Goal: Check status: Check status

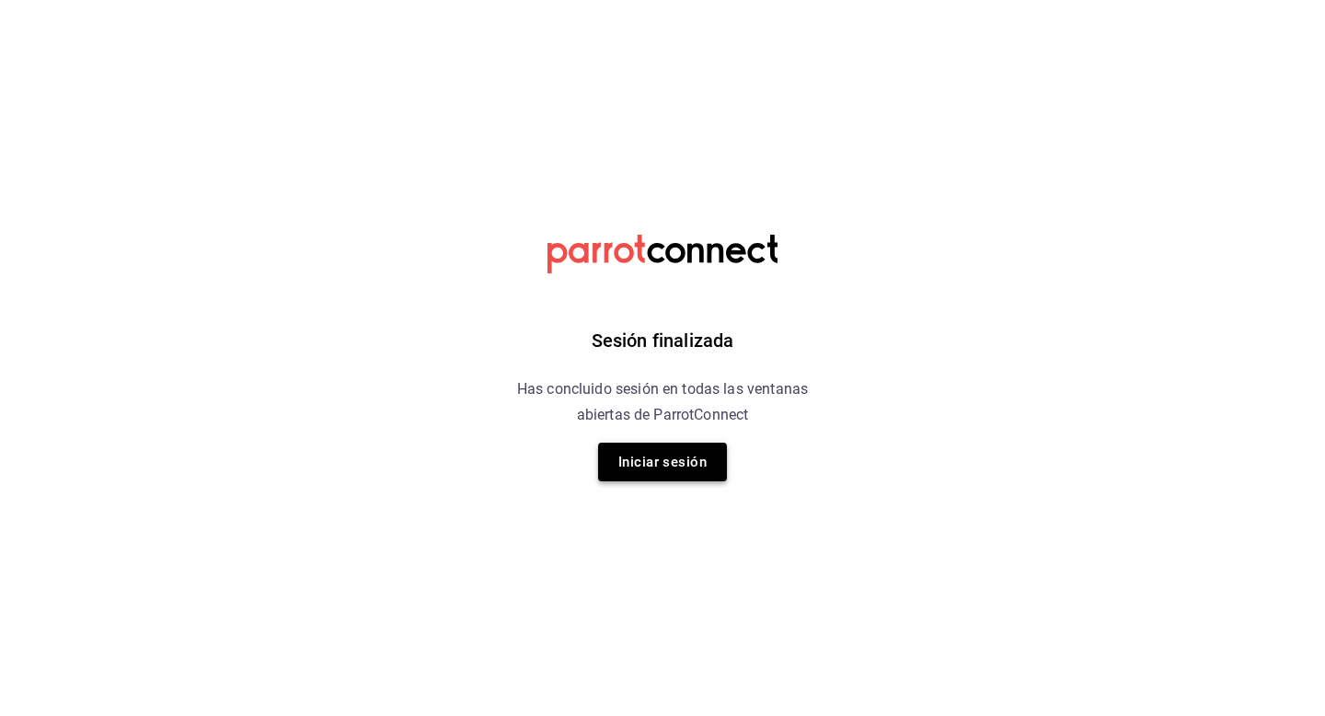
click at [690, 450] on button "Iniciar sesión" at bounding box center [662, 462] width 129 height 39
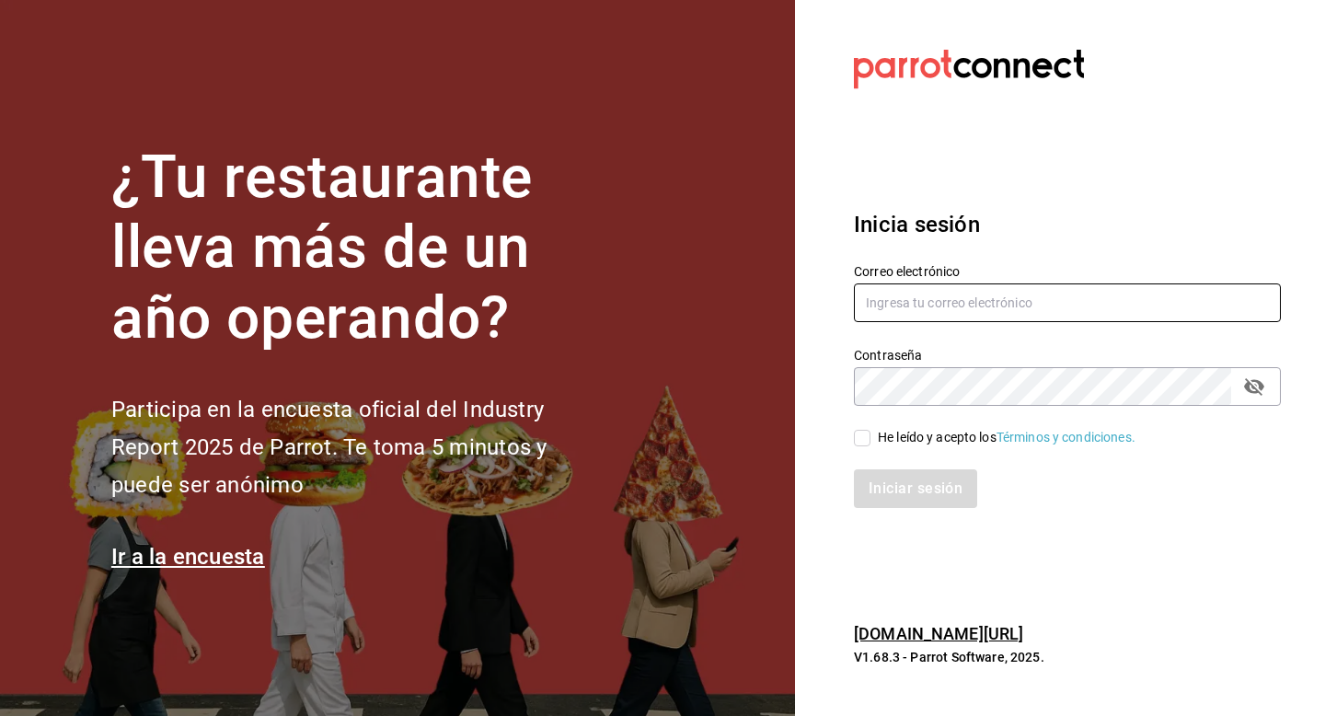
click at [996, 295] on input "text" at bounding box center [1067, 302] width 427 height 39
type input "[EMAIL_ADDRESS][DOMAIN_NAME]"
click at [870, 445] on input "He leído y acepto los Términos y condiciones." at bounding box center [862, 438] width 17 height 17
checkbox input "true"
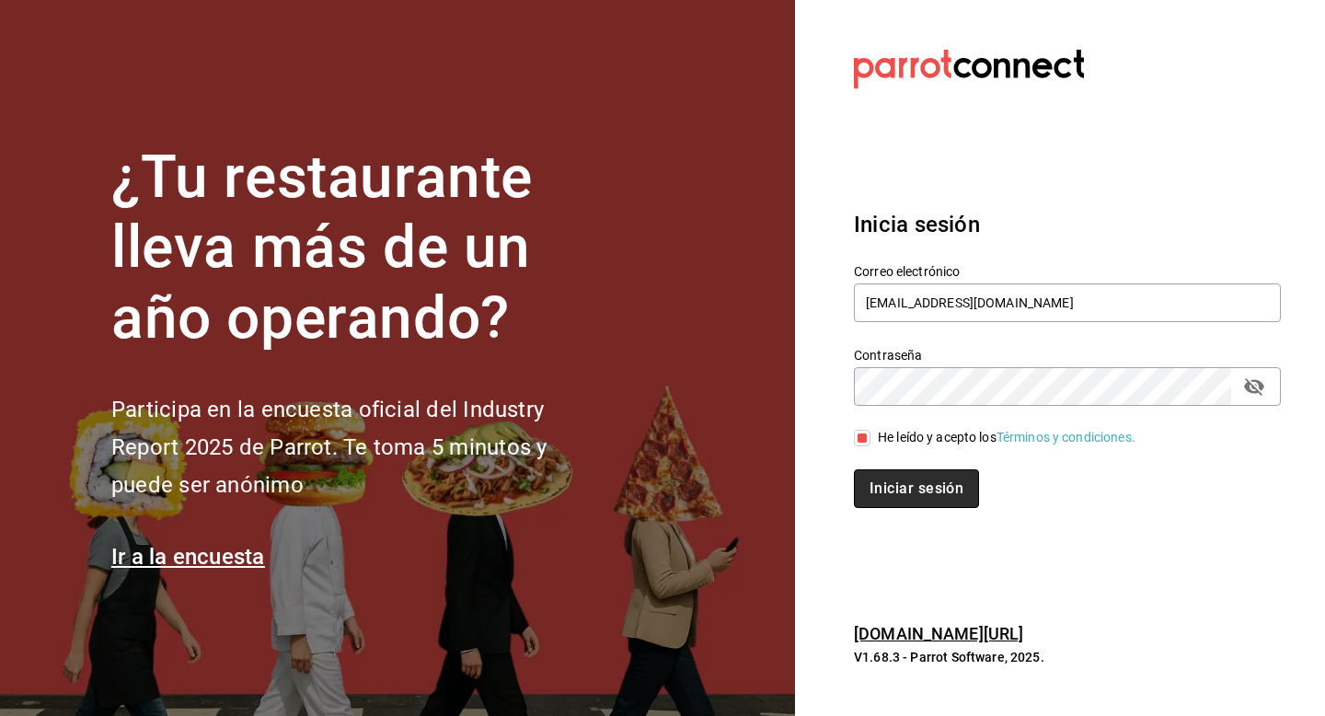
click at [886, 480] on button "Iniciar sesión" at bounding box center [916, 488] width 125 height 39
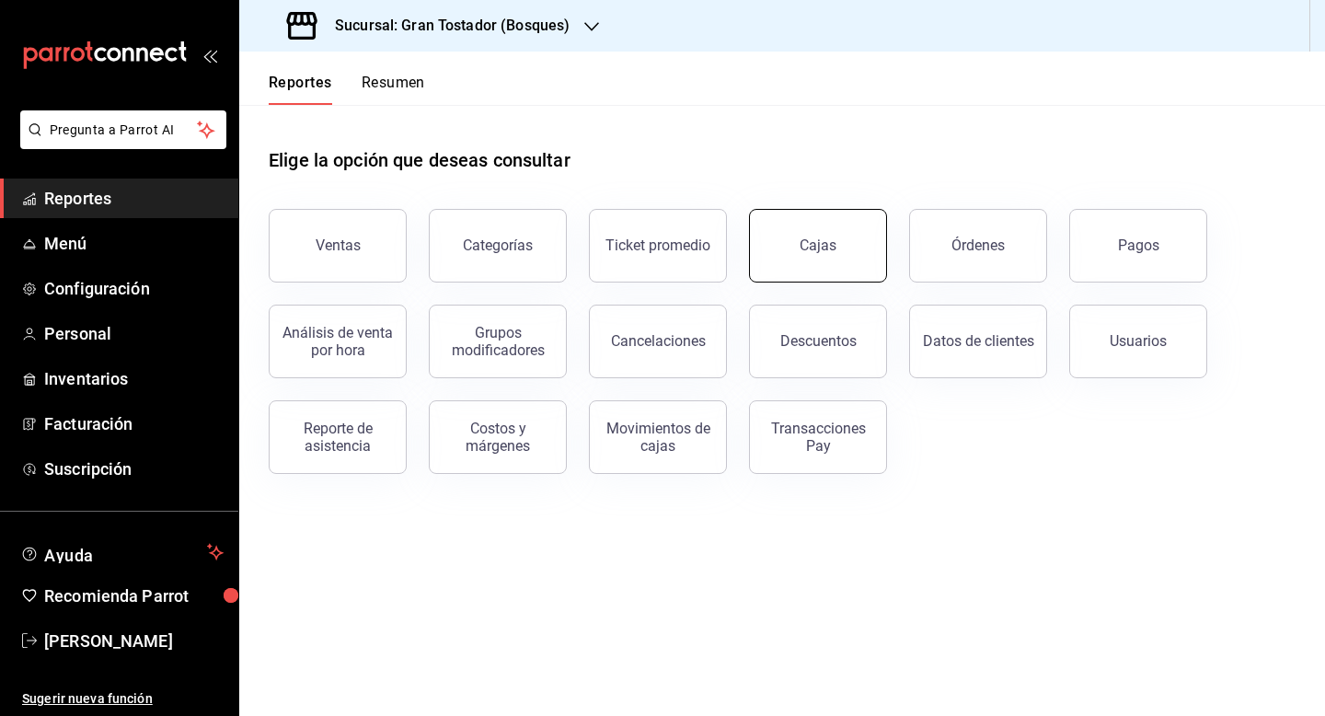
click at [820, 265] on button "Cajas" at bounding box center [818, 246] width 138 height 74
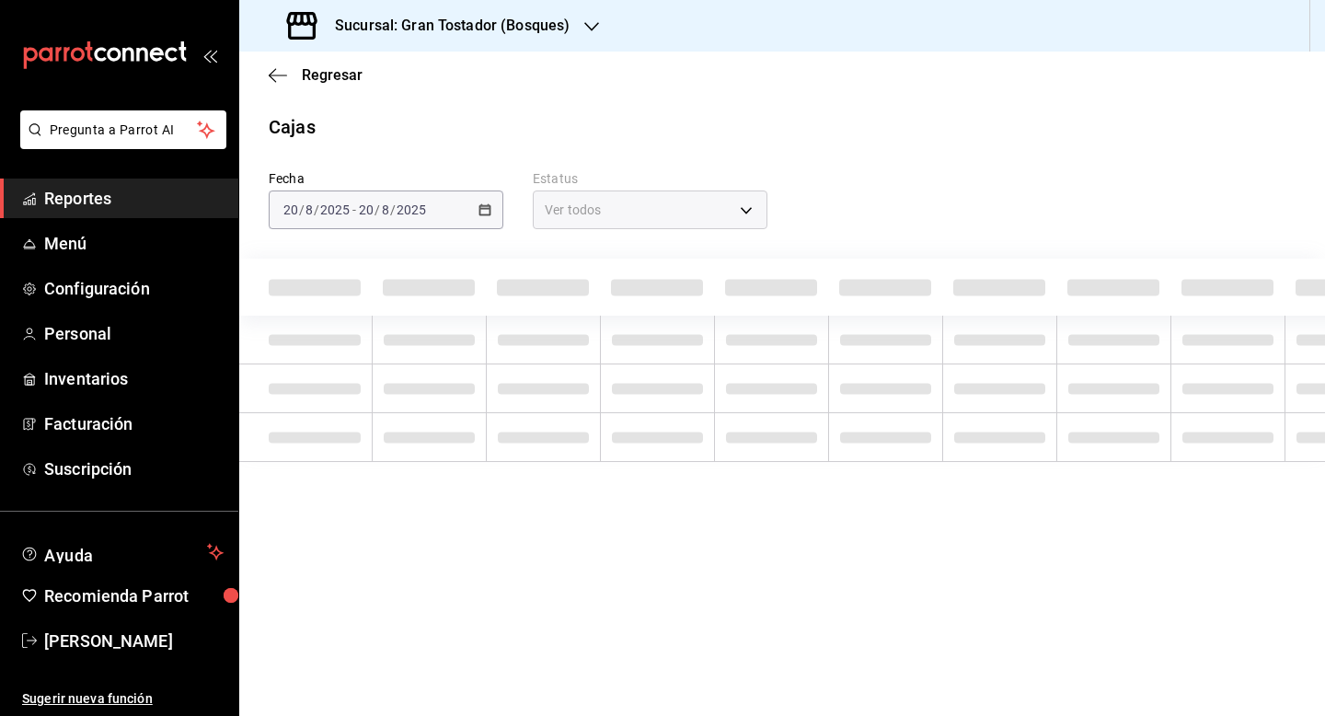
click at [585, 31] on icon "button" at bounding box center [591, 26] width 15 height 15
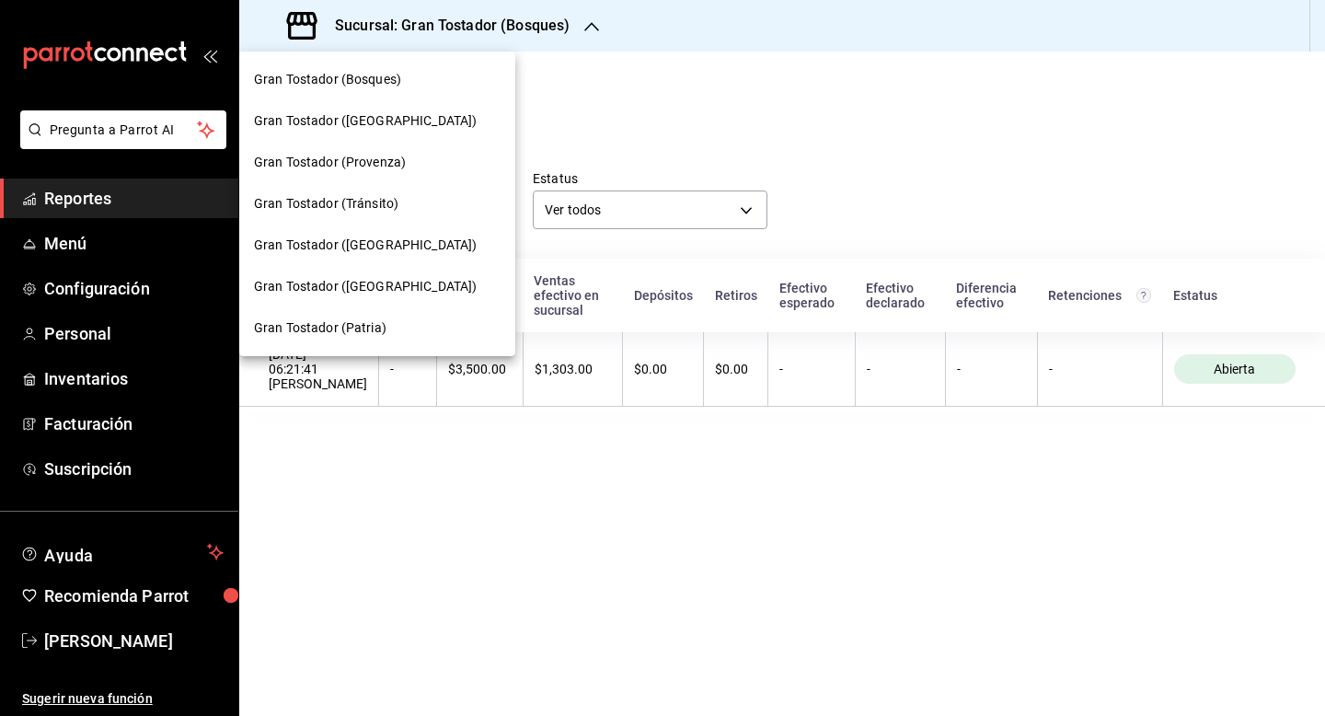
click at [372, 332] on span "Gran Tostador (Patria)" at bounding box center [320, 327] width 133 height 19
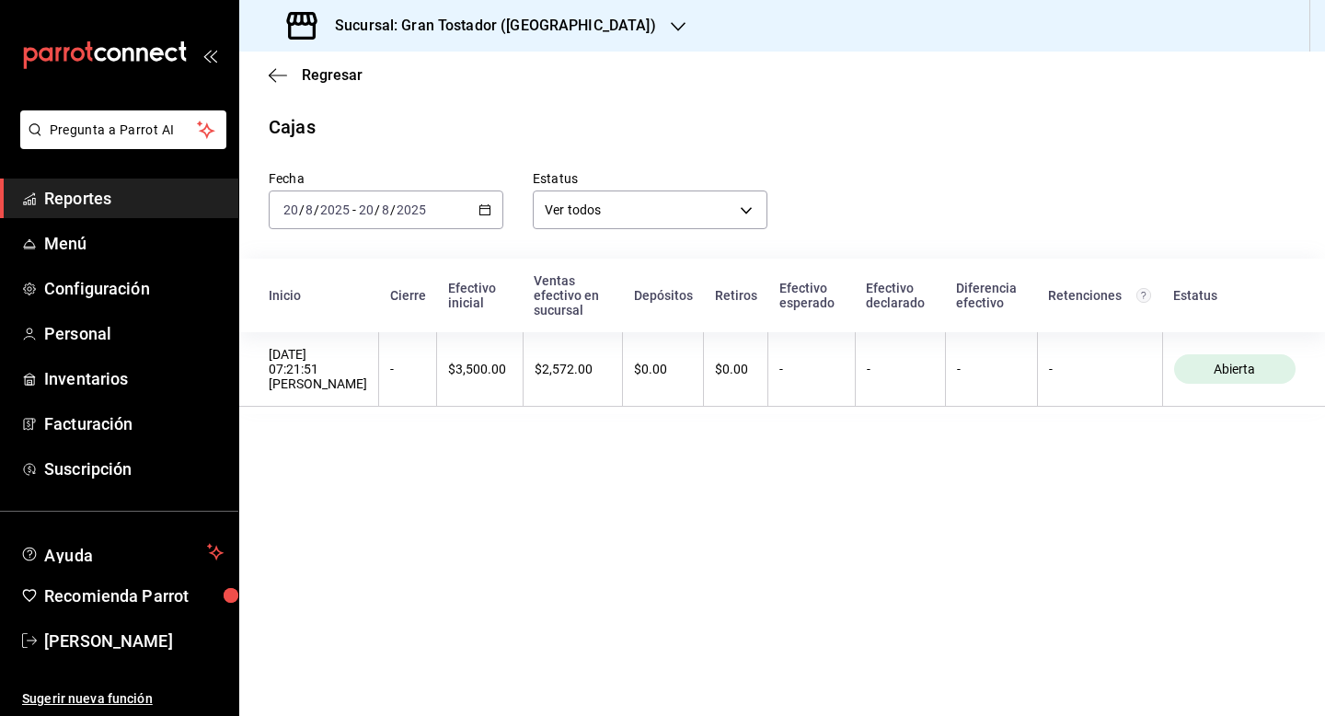
click at [485, 214] on icon "button" at bounding box center [485, 209] width 13 height 13
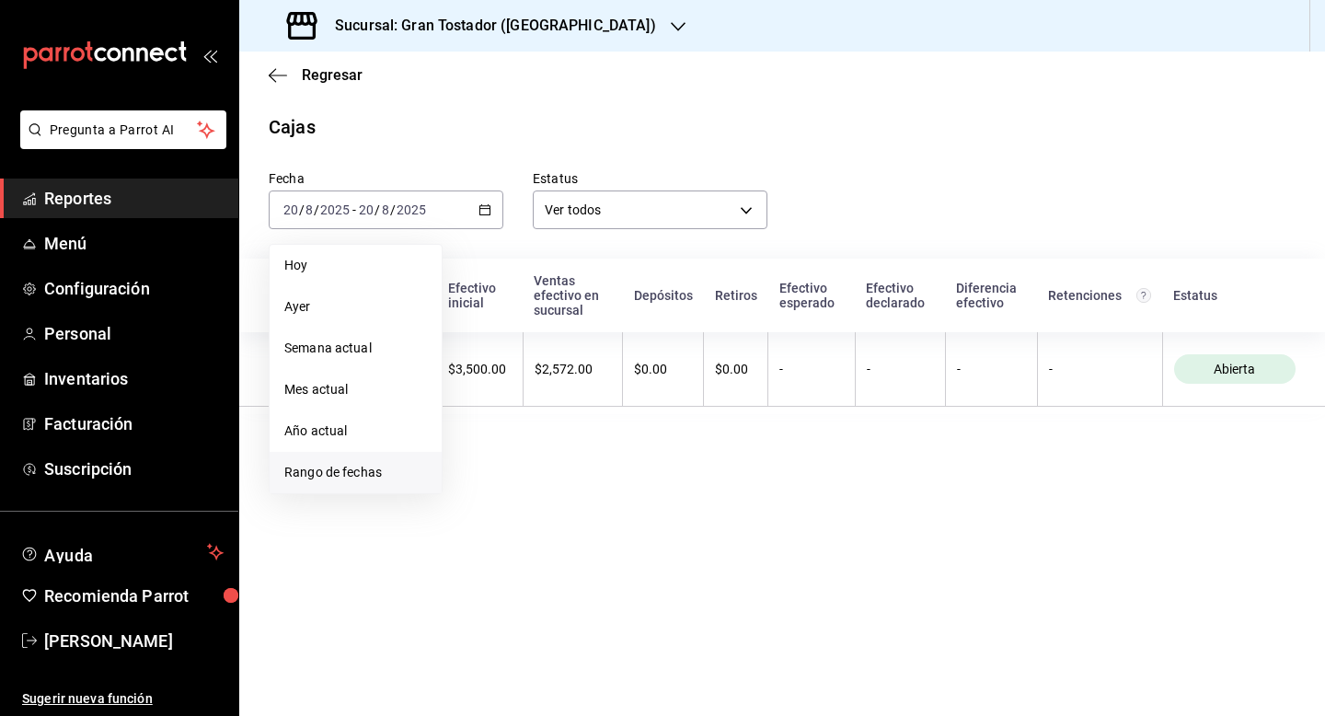
click at [361, 466] on span "Rango de fechas" at bounding box center [355, 472] width 143 height 19
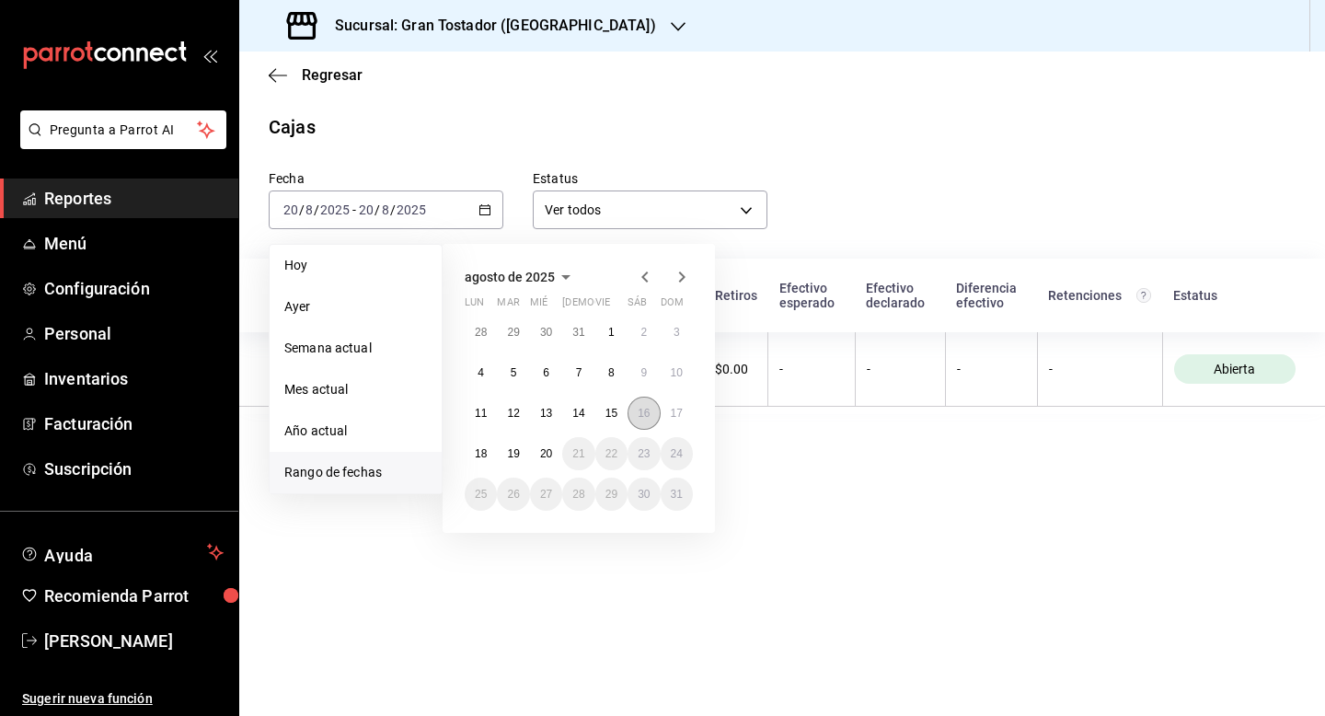
click at [648, 415] on abbr "16" at bounding box center [644, 413] width 12 height 13
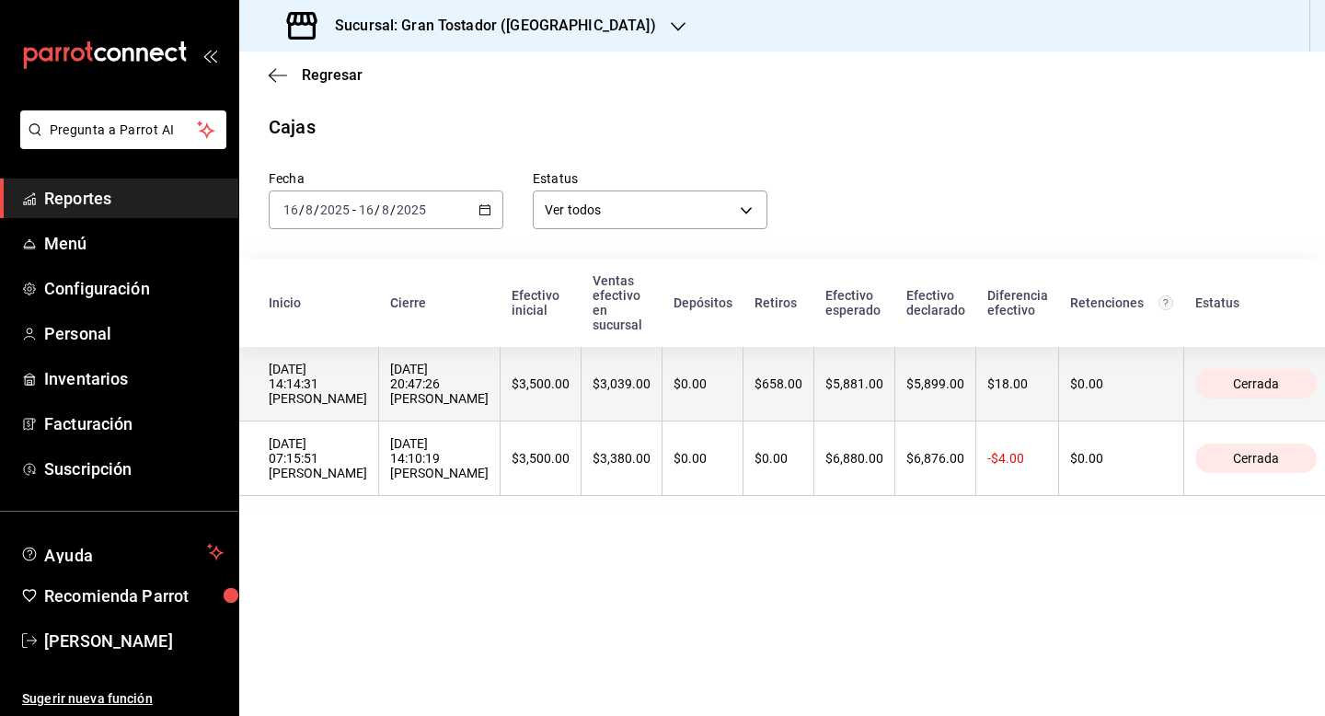
click at [593, 376] on div "$3,039.00" at bounding box center [622, 383] width 58 height 15
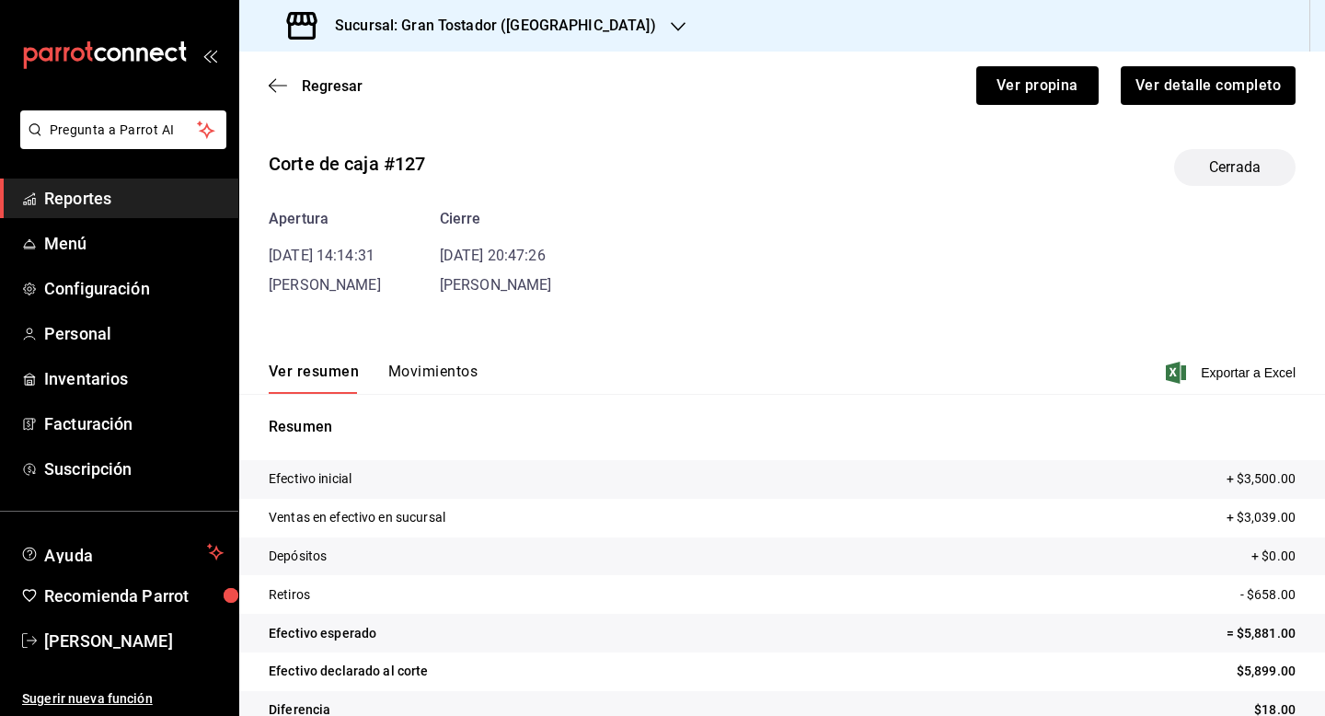
click at [440, 302] on div "Corte de caja #127 Cerrada Apertura [DATE] 14:14:31 [PERSON_NAME] [DATE] 20:47:…" at bounding box center [782, 442] width 1086 height 617
click at [420, 364] on button "Movimientos" at bounding box center [432, 378] width 89 height 31
